Goal: Obtain resource: Download file/media

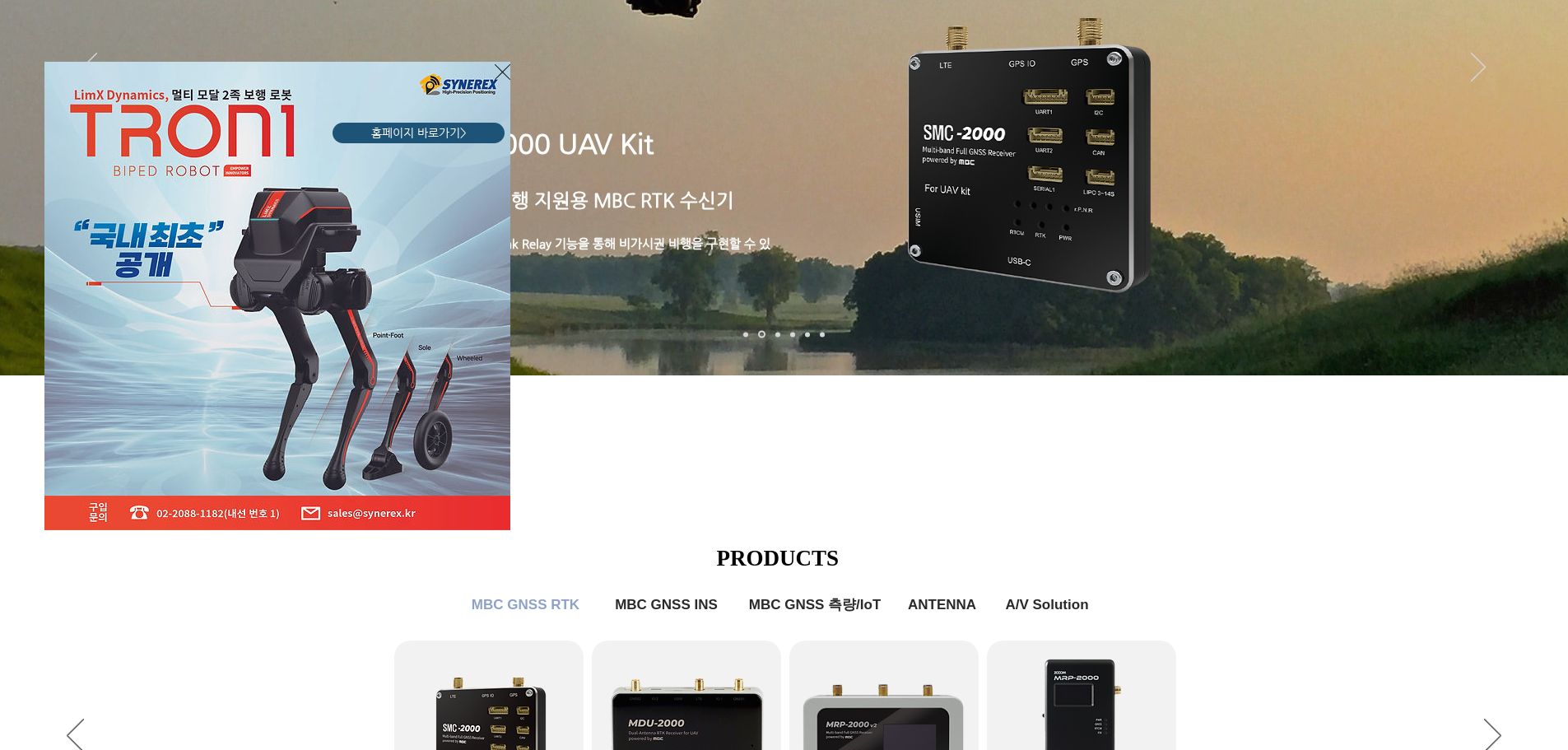
click at [502, 74] on icon "사이트로 돌아가기" at bounding box center [502, 72] width 15 height 20
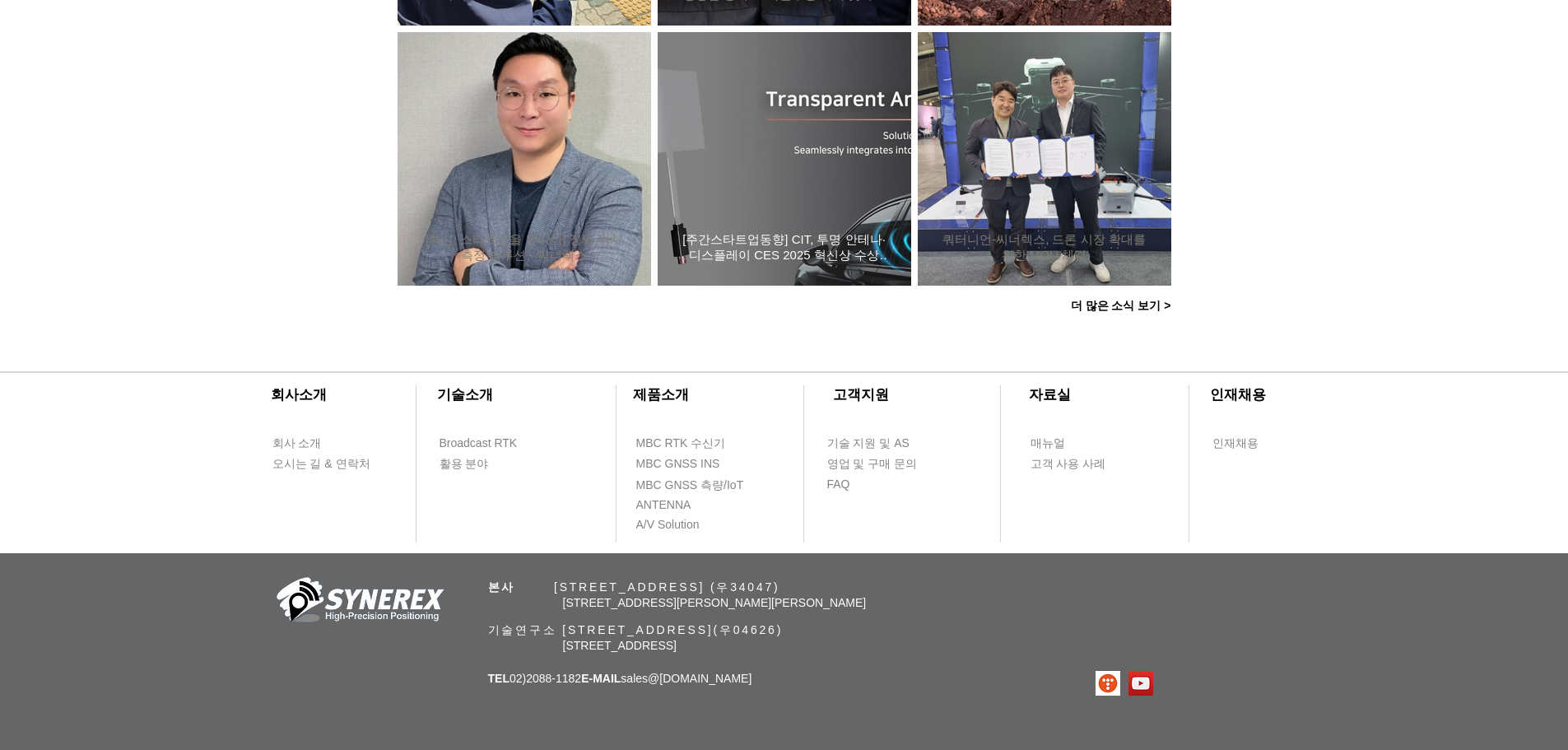
scroll to position [1587, 0]
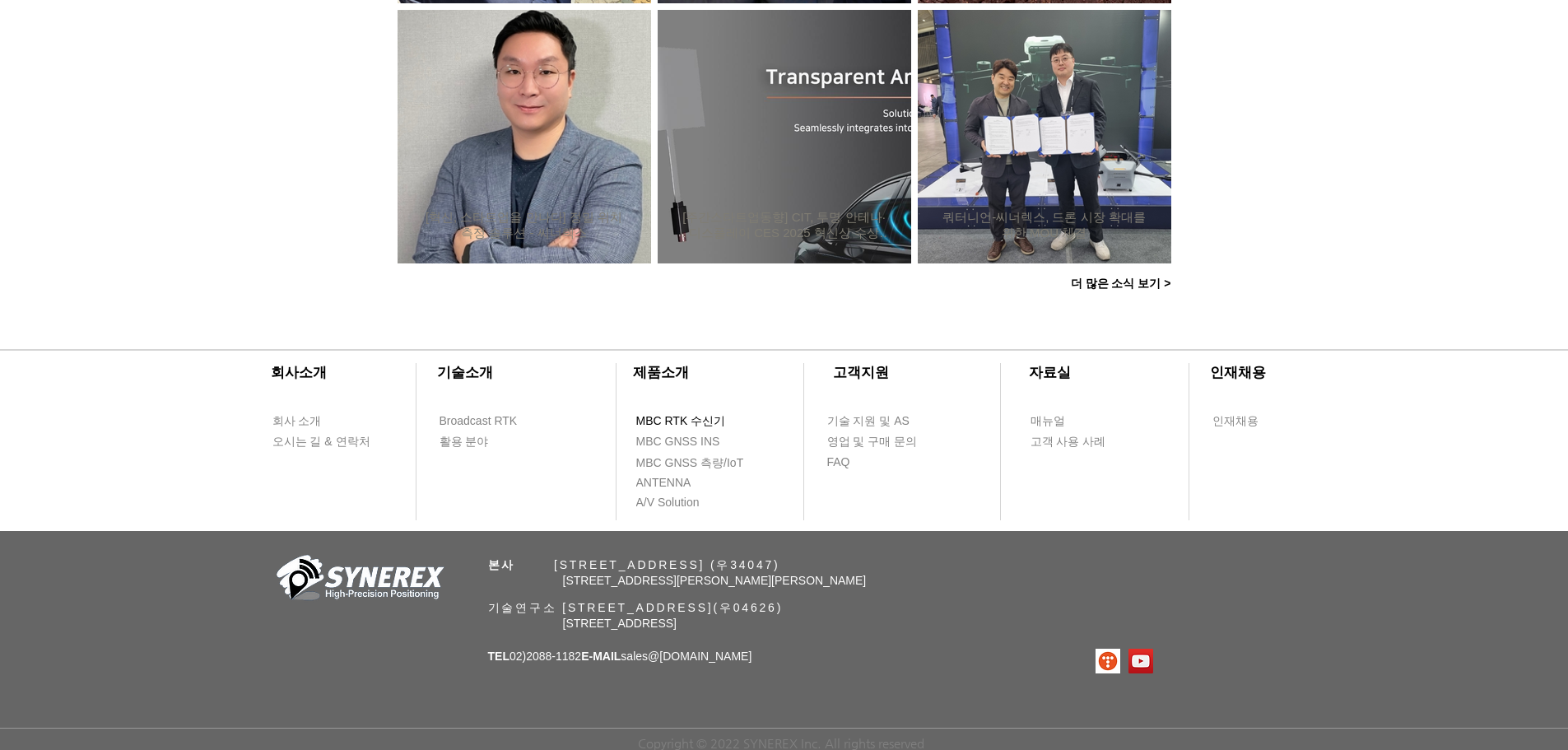
click at [703, 420] on span "MBC RTK 수신기" at bounding box center [680, 421] width 90 height 16
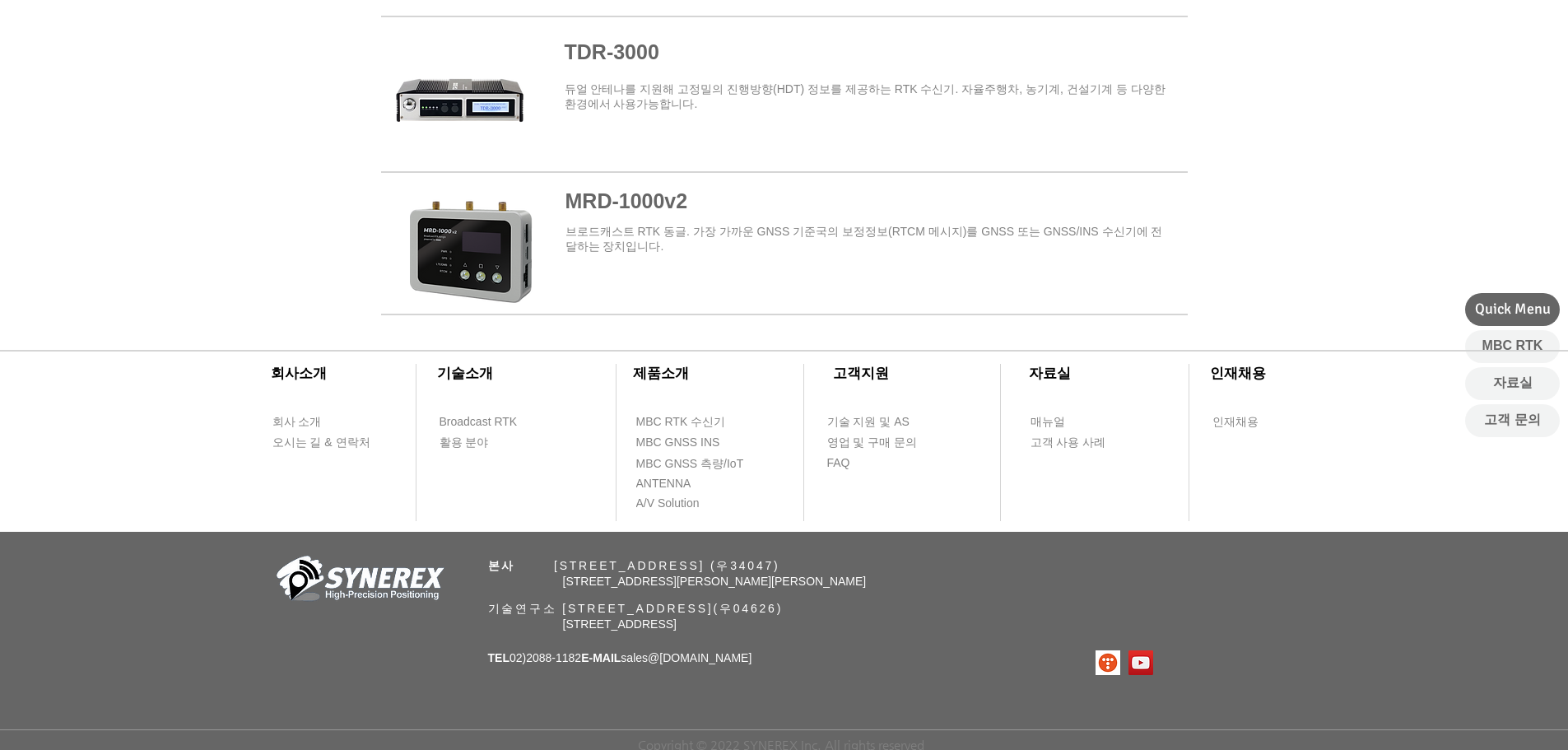
scroll to position [2053, 0]
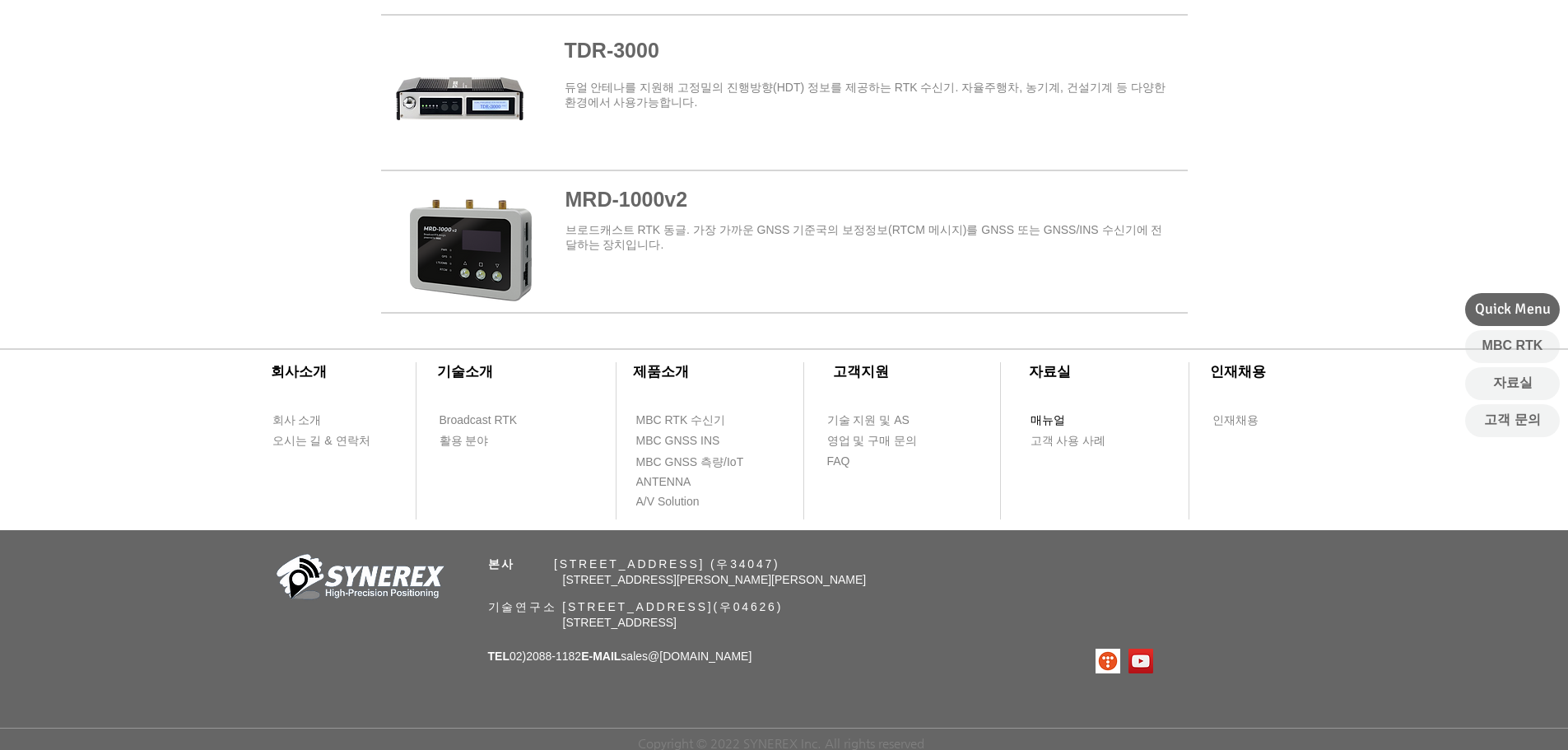
click at [1055, 420] on span "매뉴얼" at bounding box center [1048, 420] width 35 height 16
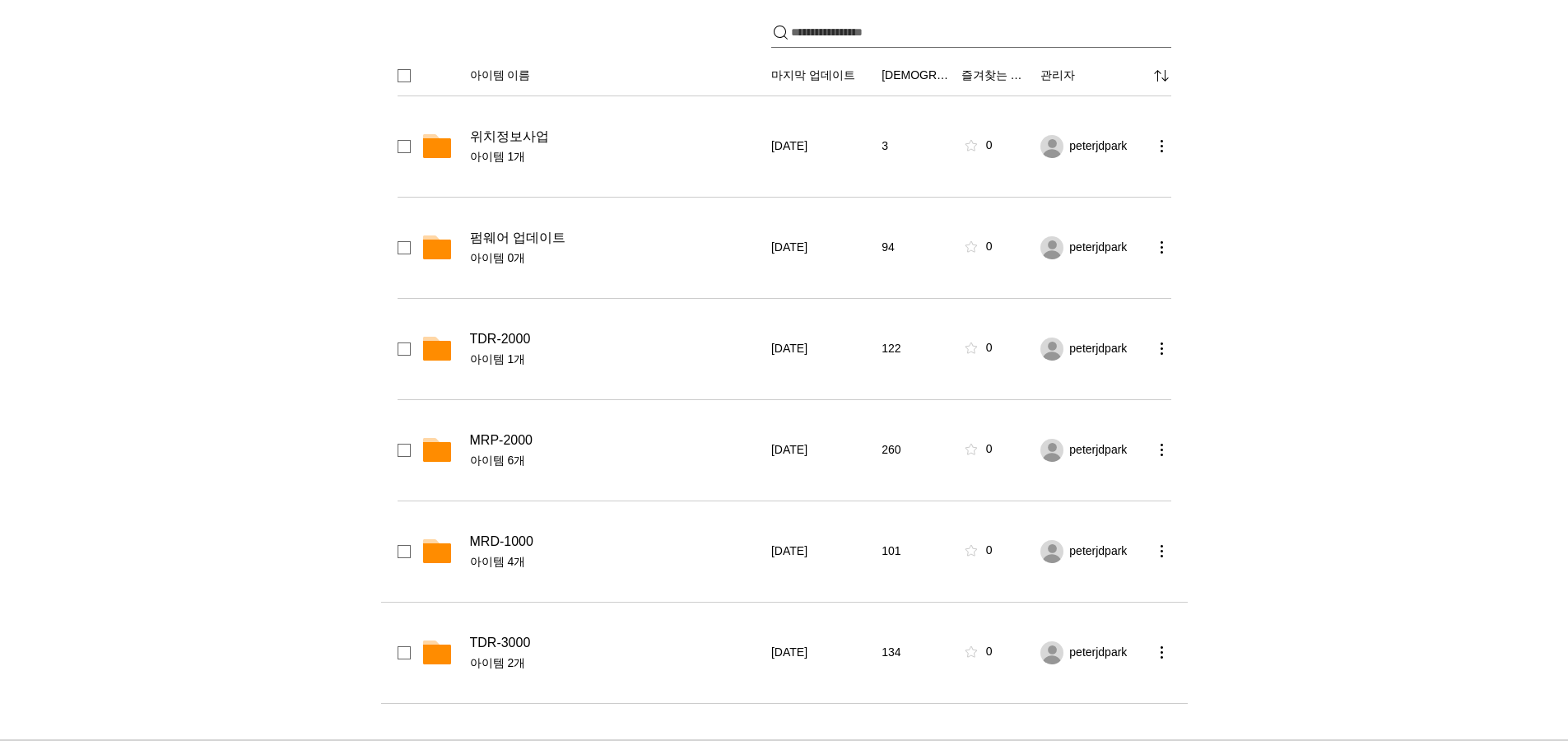
scroll to position [329, 0]
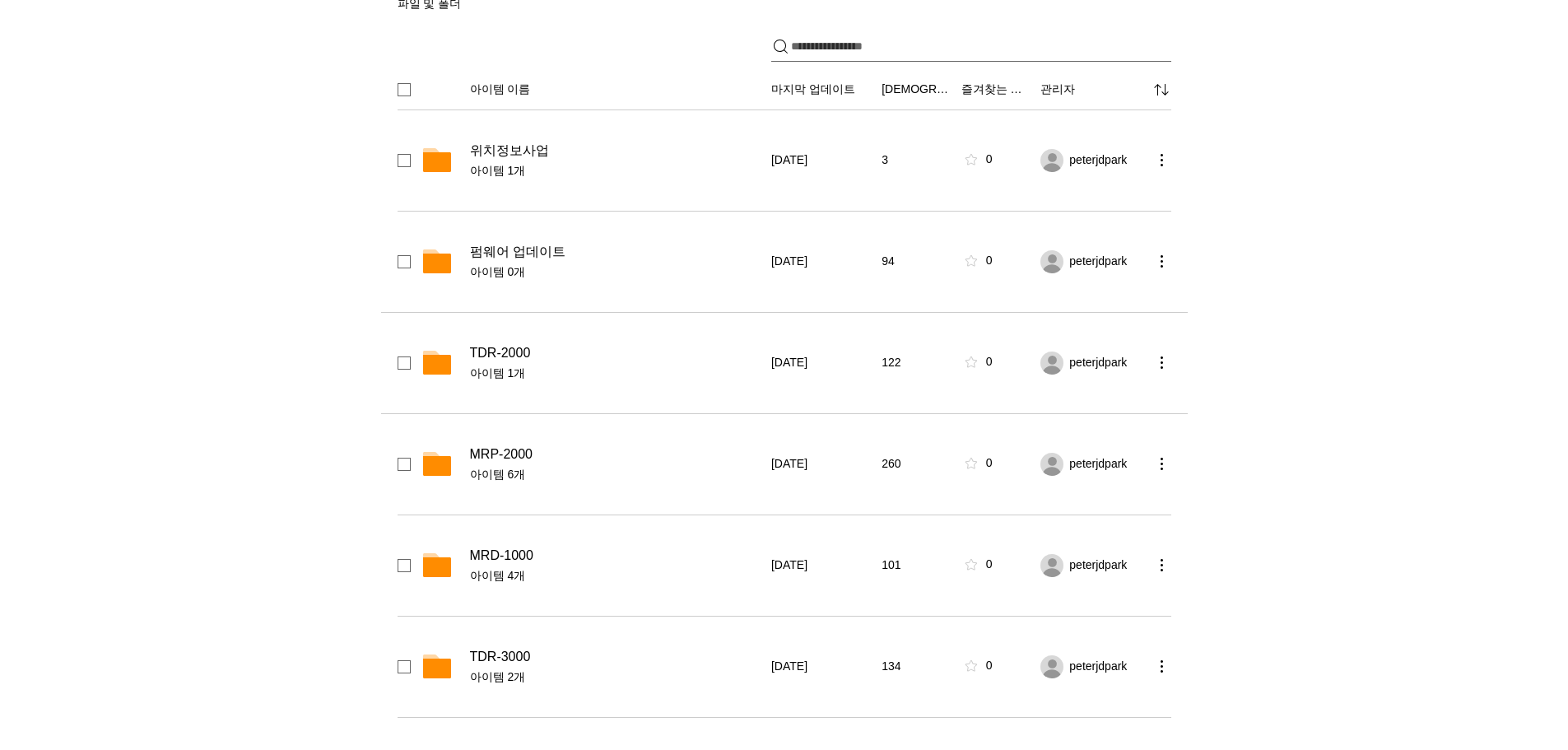
click at [490, 362] on div "TDR-2000 아이템 1개" at bounding box center [616, 363] width 291 height 37
